Goal: Book appointment/travel/reservation

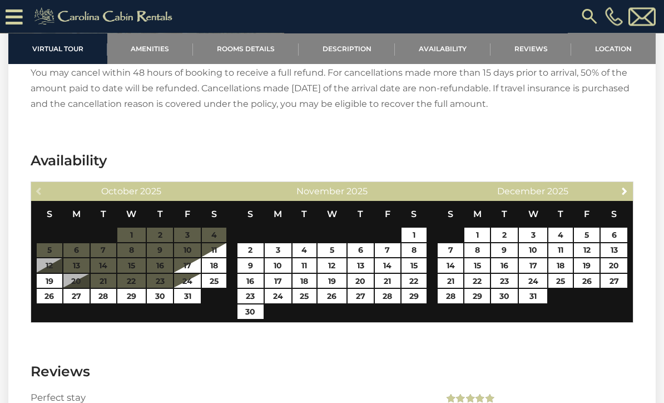
scroll to position [1670, 0]
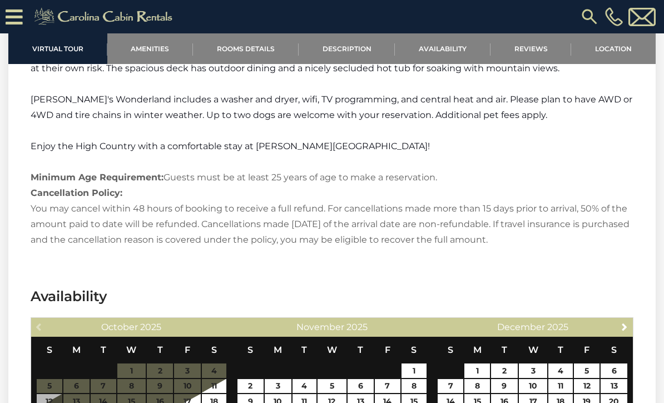
click at [269, 53] on link "Rooms Details" at bounding box center [246, 48] width 106 height 31
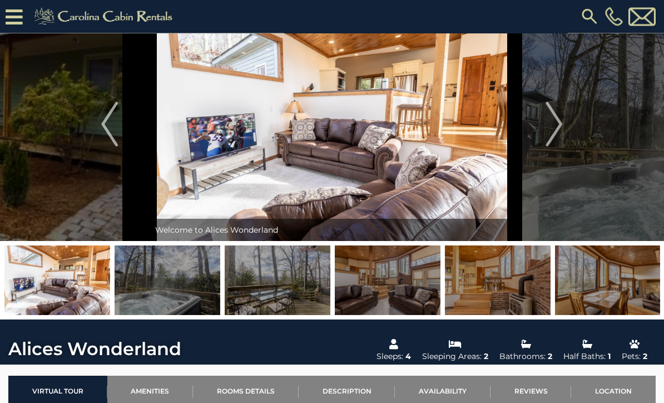
scroll to position [0, 0]
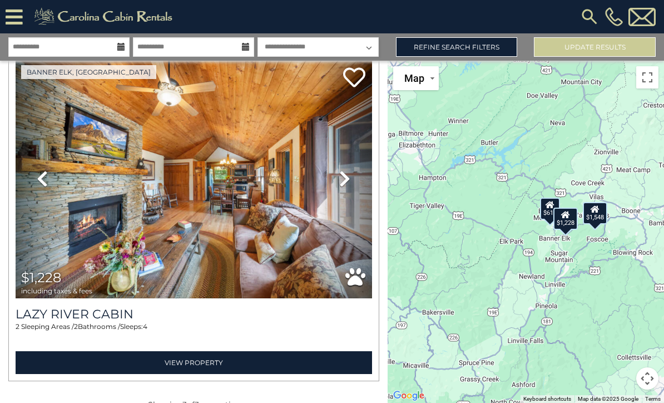
scroll to position [704, 0]
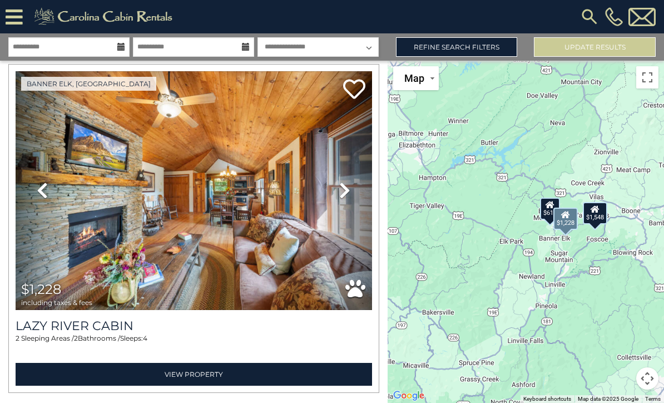
click at [315, 256] on img at bounding box center [194, 190] width 357 height 239
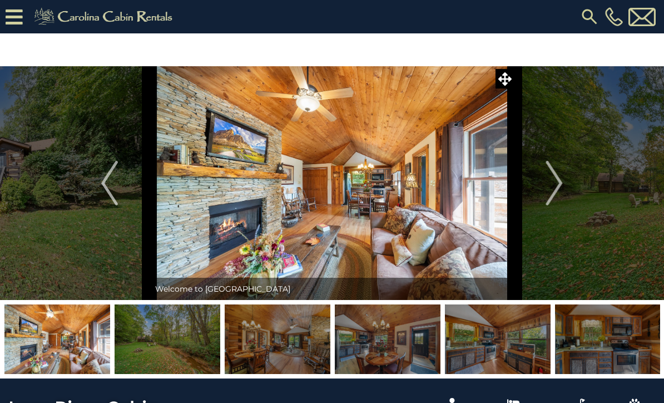
click at [427, 202] on img at bounding box center [333, 183] width 366 height 234
click at [545, 180] on button "Next" at bounding box center [555, 183] width 80 height 234
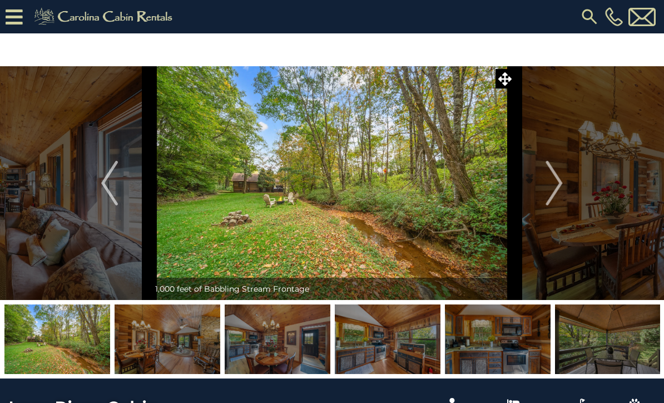
click at [554, 184] on img "Next" at bounding box center [554, 183] width 17 height 45
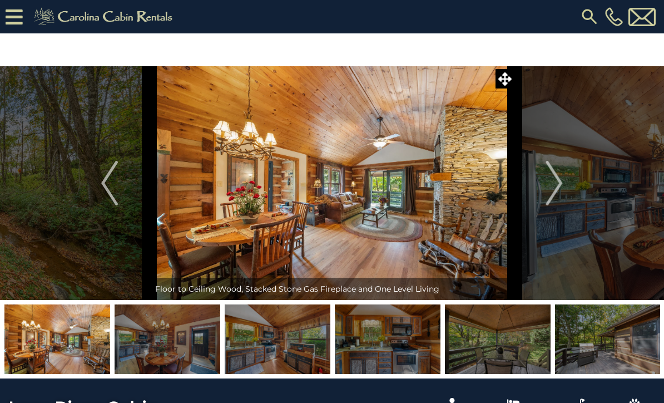
click at [551, 185] on img "Next" at bounding box center [554, 183] width 17 height 45
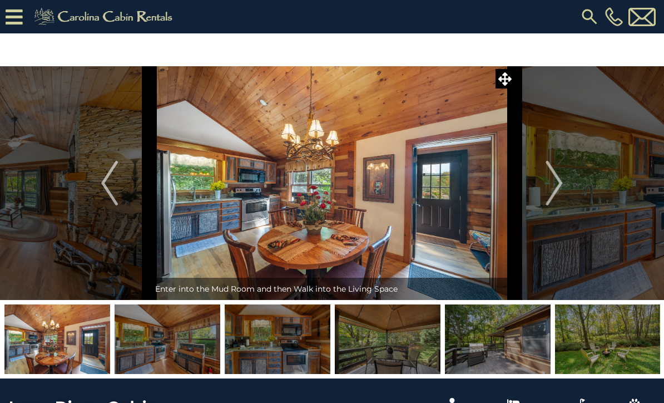
click at [549, 185] on img "Next" at bounding box center [554, 183] width 17 height 45
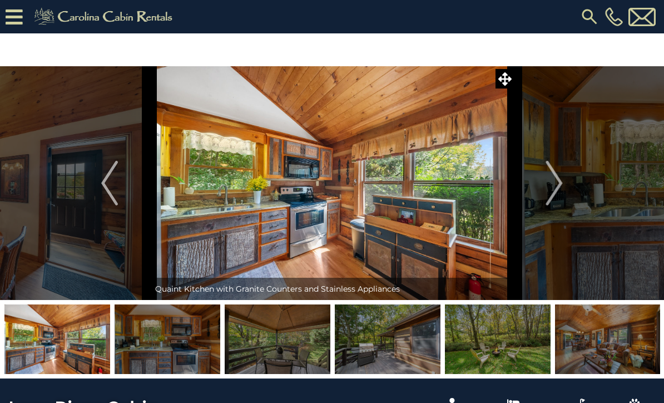
click at [554, 186] on img "Next" at bounding box center [554, 183] width 17 height 45
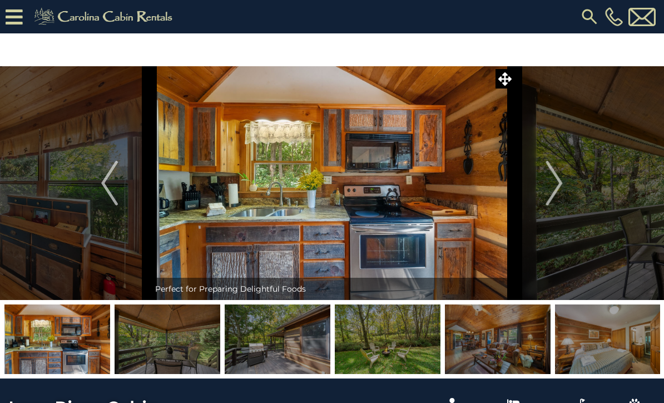
click at [561, 181] on img "Next" at bounding box center [554, 183] width 17 height 45
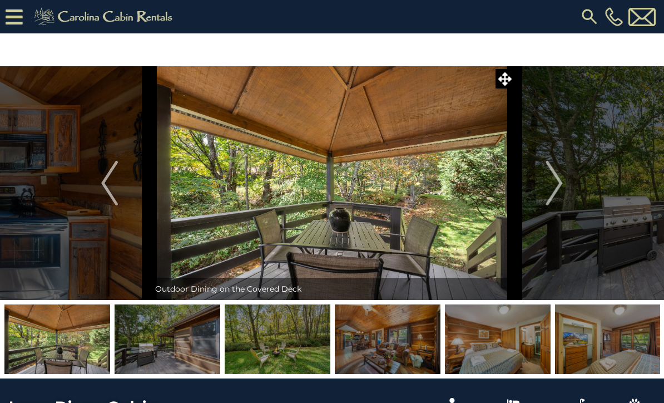
click at [552, 184] on img "Next" at bounding box center [554, 183] width 17 height 45
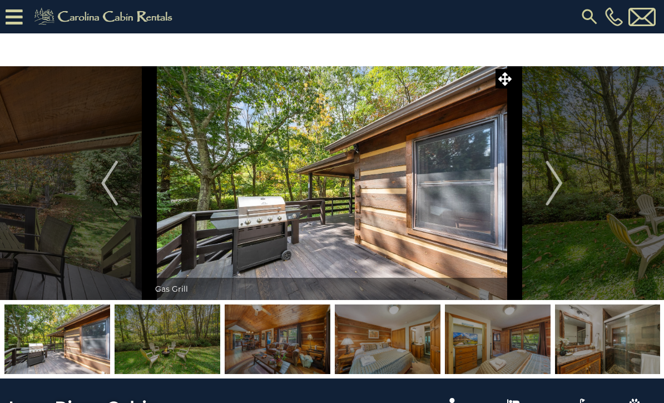
click at [550, 185] on img "Next" at bounding box center [554, 183] width 17 height 45
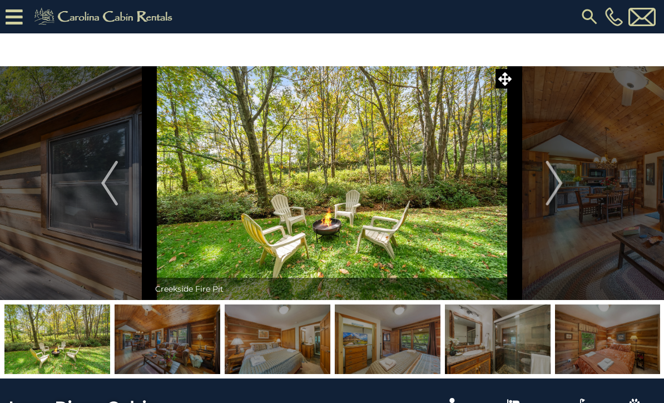
click at [546, 183] on img "Next" at bounding box center [554, 183] width 17 height 45
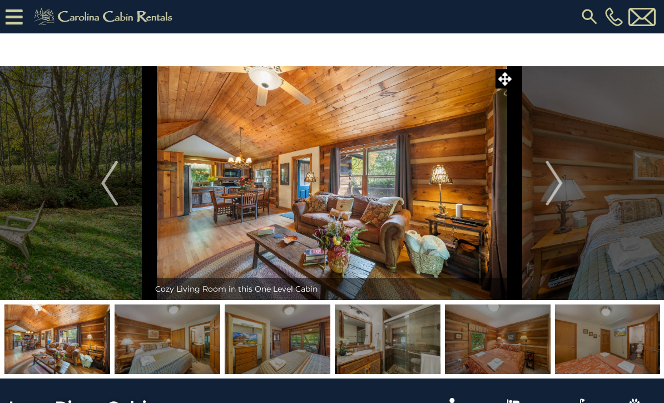
click at [556, 188] on img "Next" at bounding box center [554, 183] width 17 height 45
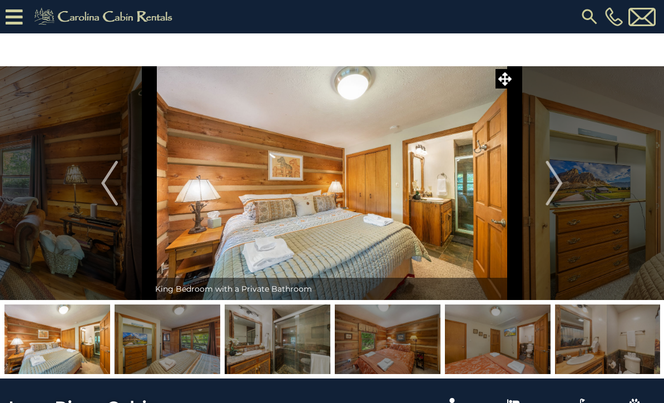
click at [551, 190] on img "Next" at bounding box center [554, 183] width 17 height 45
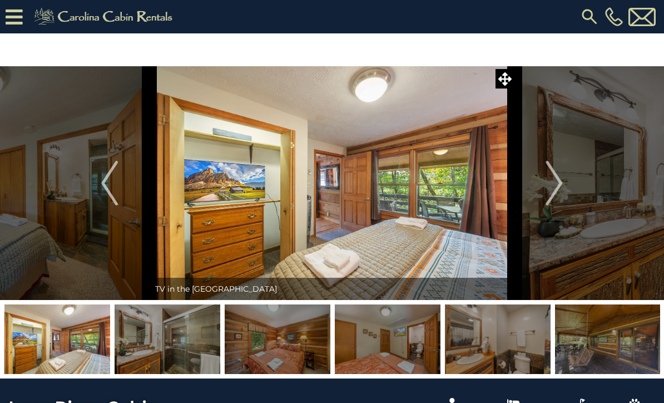
click at [547, 194] on img "Next" at bounding box center [554, 183] width 17 height 45
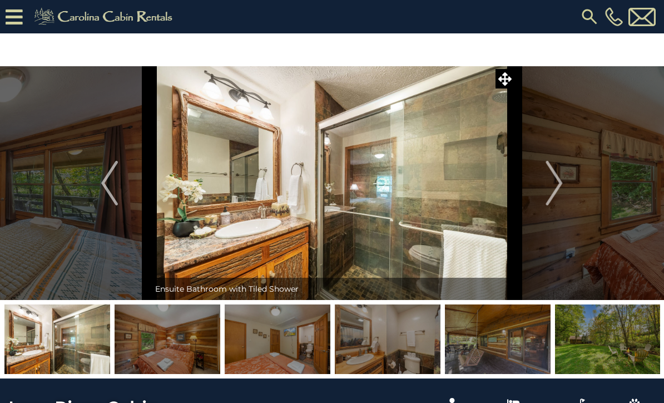
click at [549, 189] on img "Next" at bounding box center [554, 183] width 17 height 45
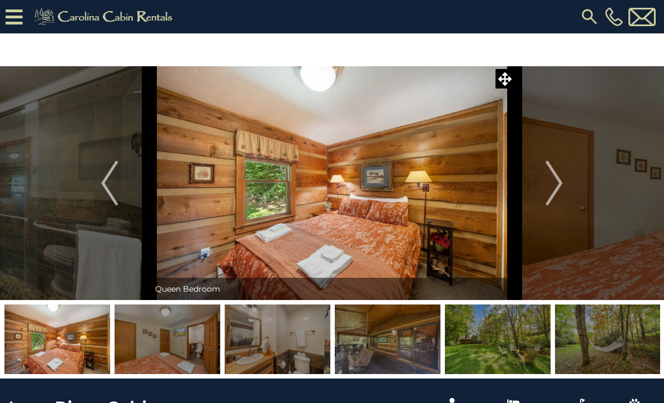
click at [551, 190] on img "Next" at bounding box center [554, 183] width 17 height 45
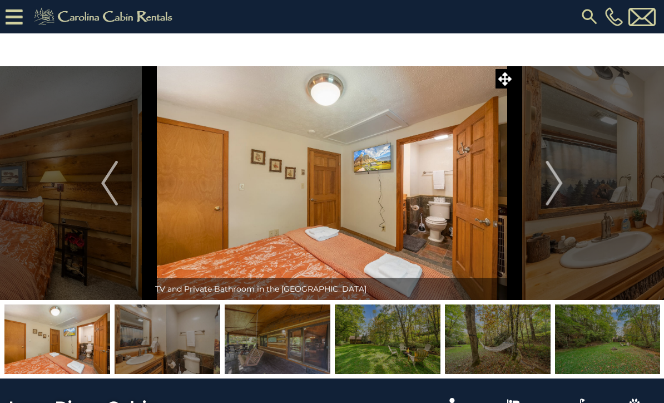
click at [551, 187] on img "Next" at bounding box center [554, 183] width 17 height 45
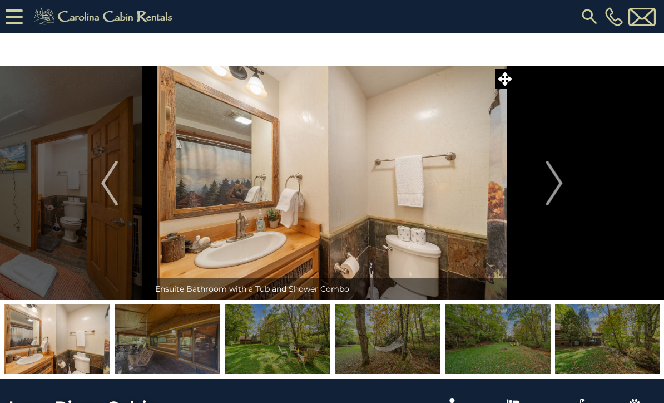
click at [550, 193] on img "Next" at bounding box center [554, 183] width 17 height 45
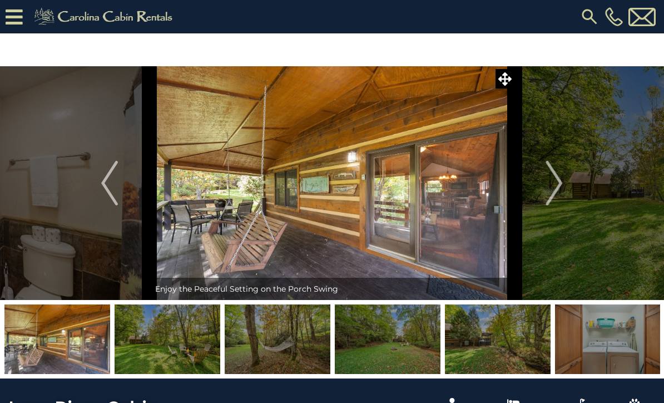
click at [550, 187] on img "Next" at bounding box center [554, 183] width 17 height 45
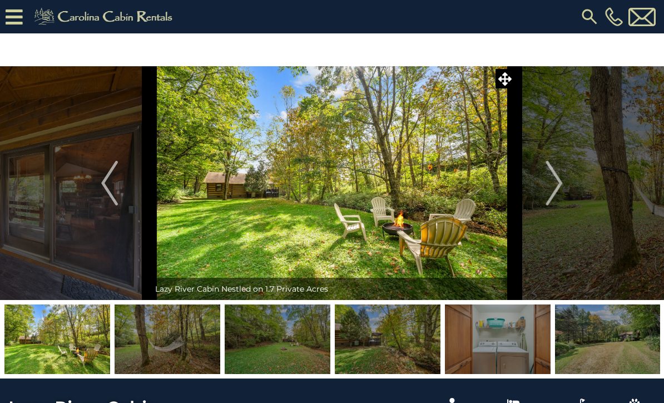
click at [551, 190] on img "Next" at bounding box center [554, 183] width 17 height 45
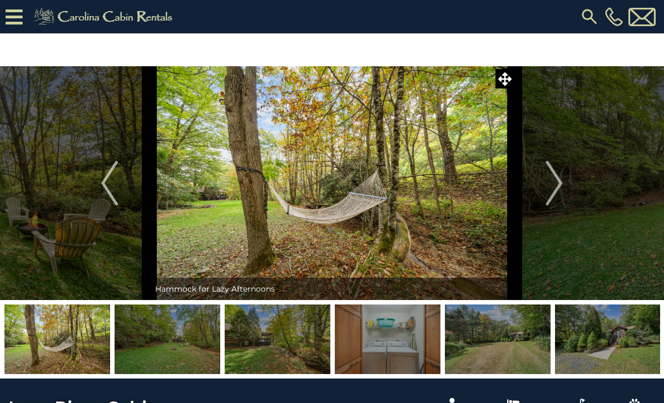
click at [550, 190] on img "Next" at bounding box center [554, 183] width 17 height 45
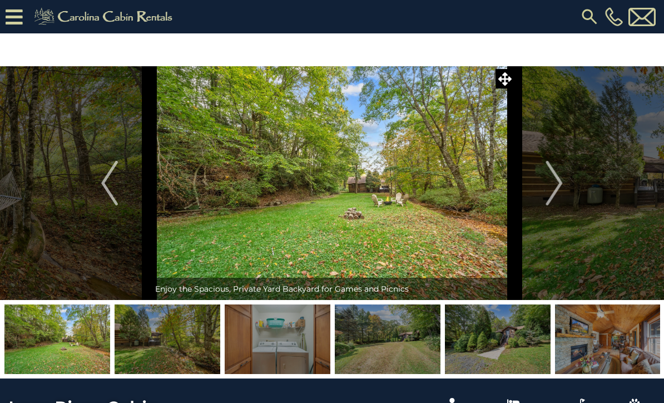
click at [551, 182] on img "Next" at bounding box center [554, 183] width 17 height 45
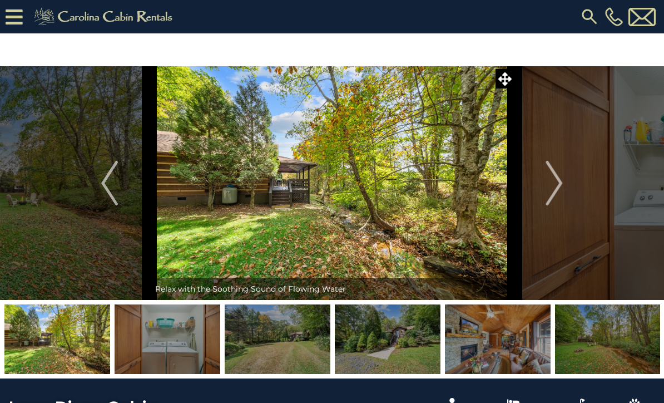
click at [550, 176] on img "Next" at bounding box center [554, 183] width 17 height 45
